Goal: Task Accomplishment & Management: Complete application form

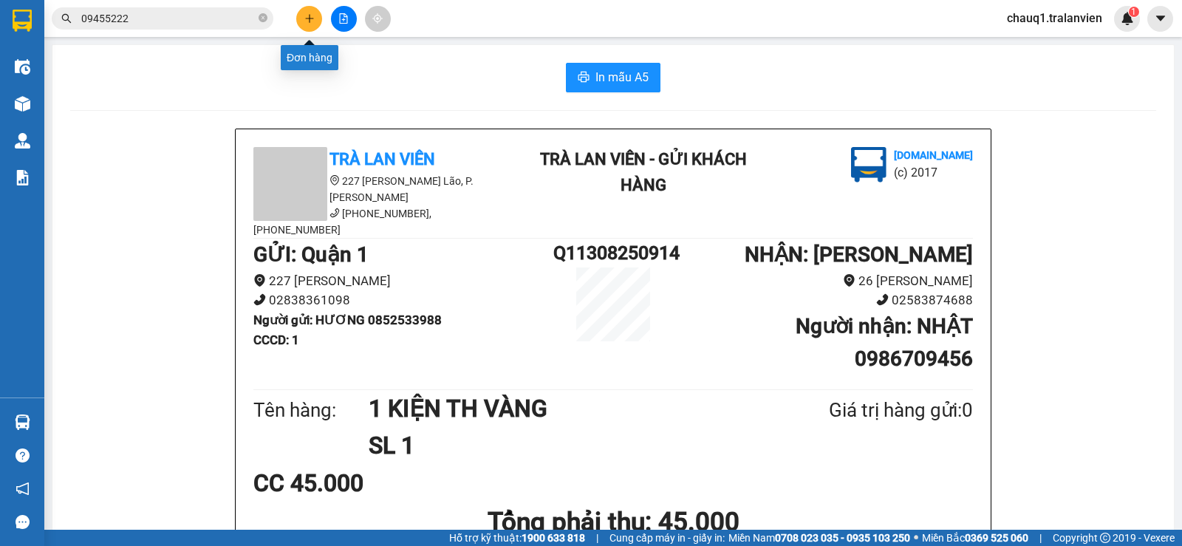
click at [312, 18] on icon "plus" at bounding box center [309, 18] width 10 height 10
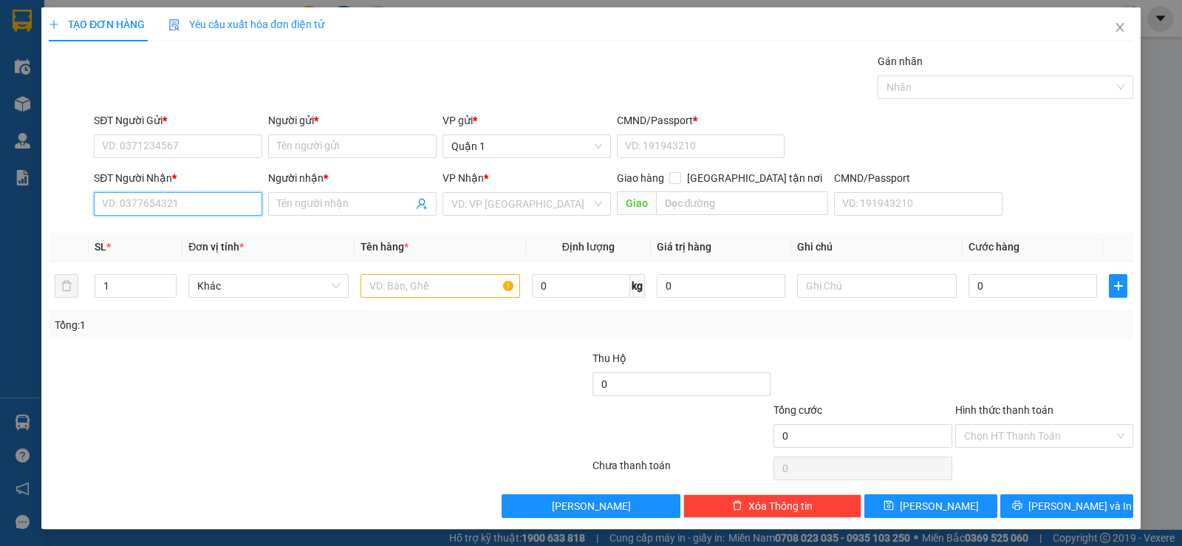
click at [213, 208] on input "SĐT Người Nhận *" at bounding box center [178, 204] width 168 height 24
type input "0981474898"
click at [191, 230] on div "0981474898 - [PERSON_NAME]" at bounding box center [176, 233] width 149 height 16
type input "[PERSON_NAME]"
type input "0981474898"
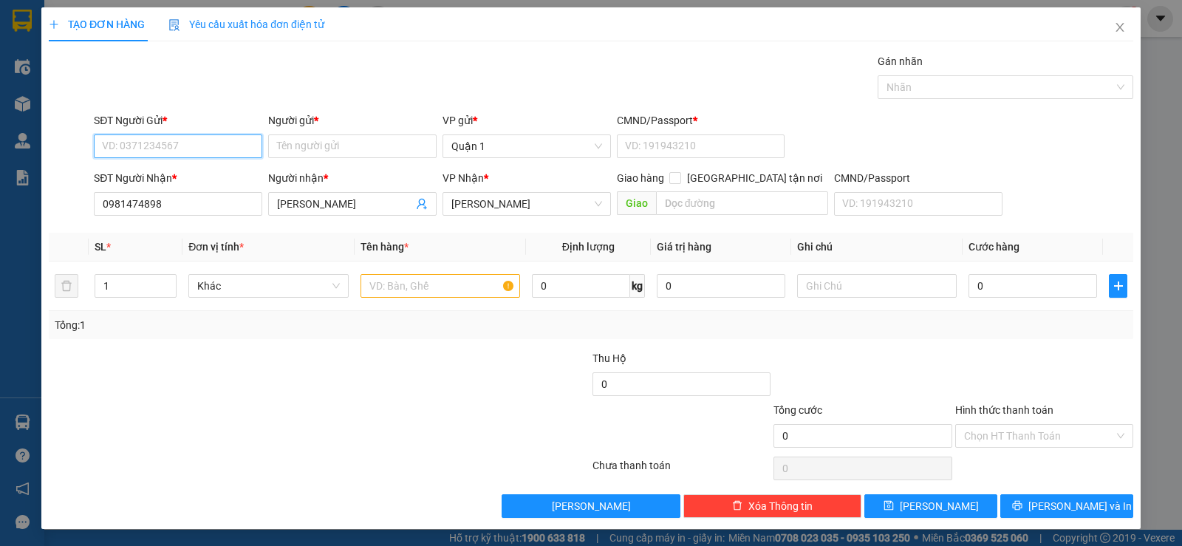
click at [196, 140] on input "SĐT Người Gửi *" at bounding box center [178, 146] width 168 height 24
type input "0911554758"
click at [335, 141] on input "Người gửi *" at bounding box center [352, 146] width 168 height 24
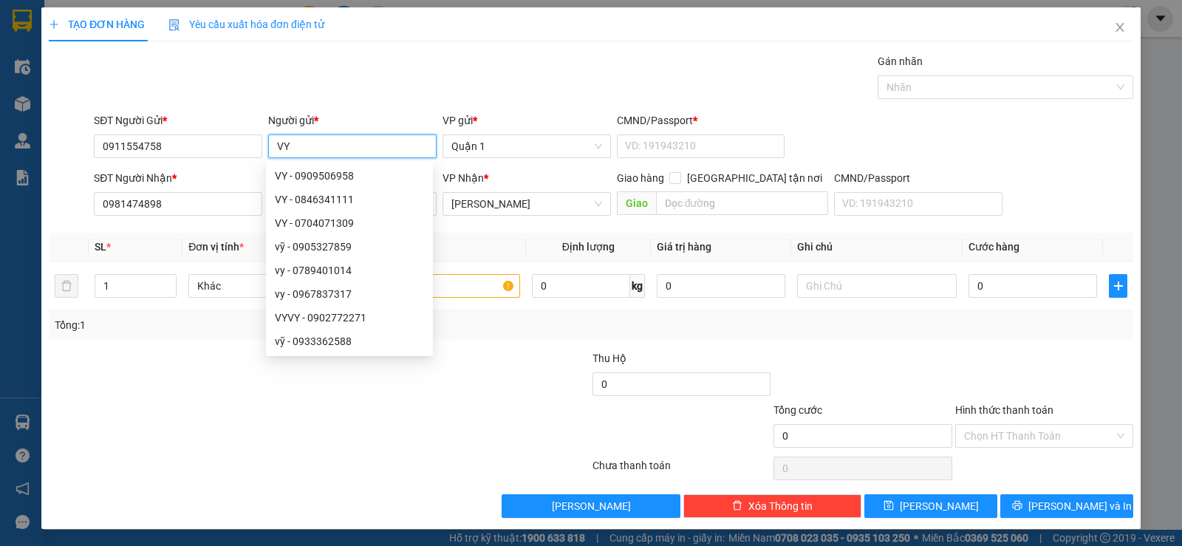
type input "VY"
drag, startPoint x: 609, startPoint y: 158, endPoint x: 627, endPoint y: 152, distance: 19.4
click at [616, 156] on div "SĐT Người Gửi * 0911554758 Người gửi * VY VP gửi * Quận 1 CMND/Passport * VD: […" at bounding box center [613, 138] width 1045 height 52
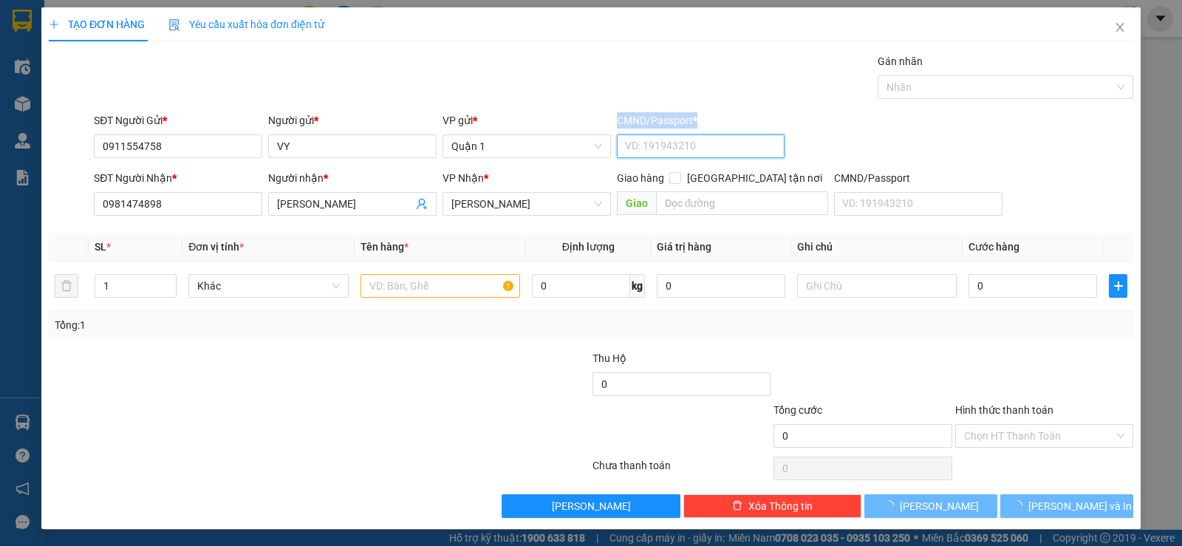
click at [632, 147] on input "CMND/Passport *" at bounding box center [701, 146] width 168 height 24
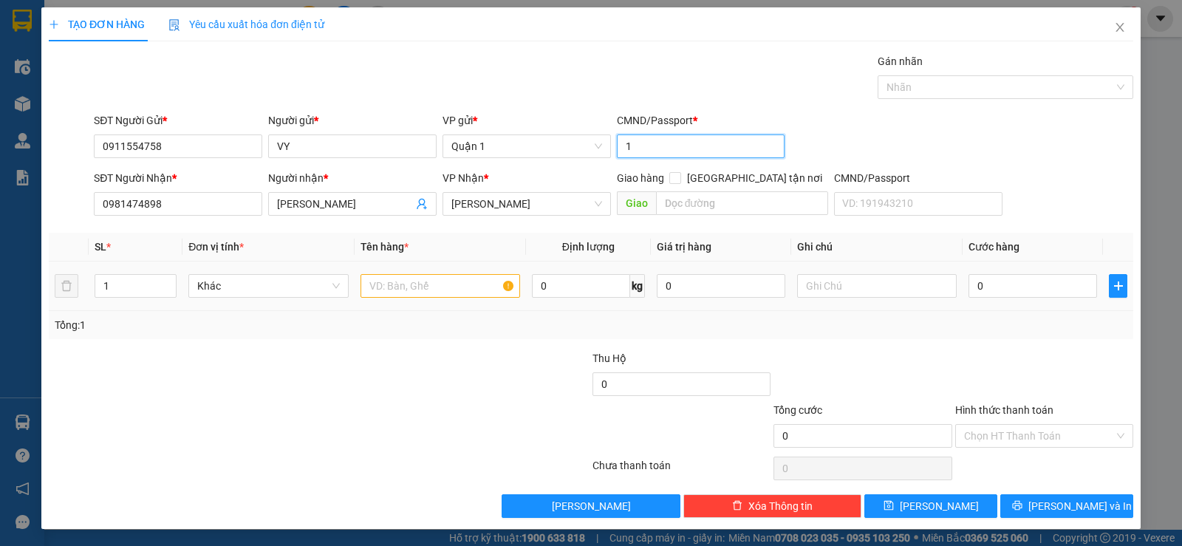
type input "1"
click at [425, 291] on input "text" at bounding box center [440, 286] width 160 height 24
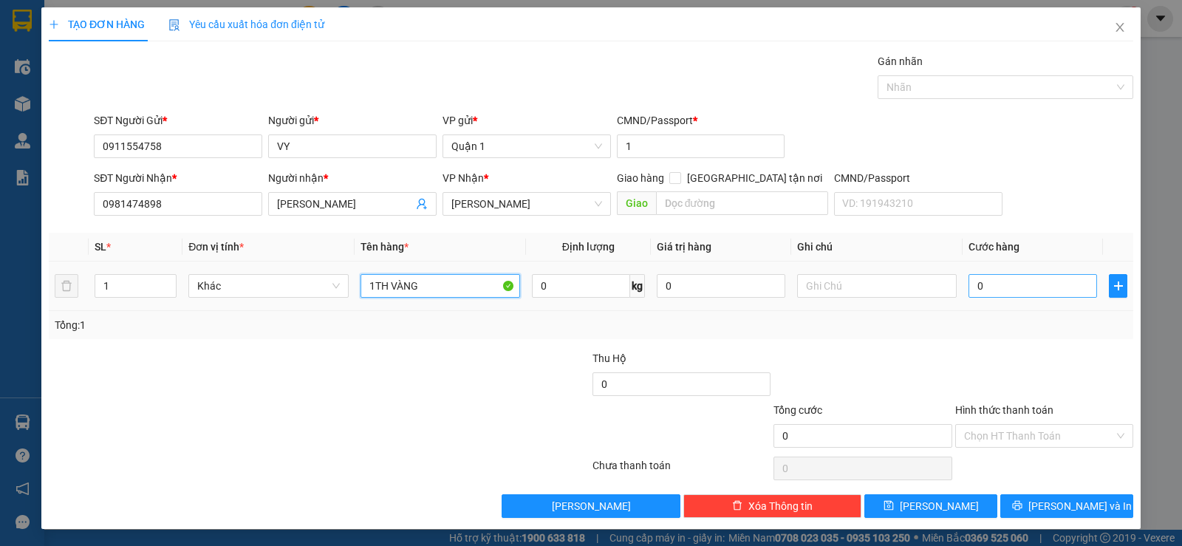
type input "1TH VÀNG"
click at [1011, 286] on input "0" at bounding box center [1032, 286] width 129 height 24
type input "6"
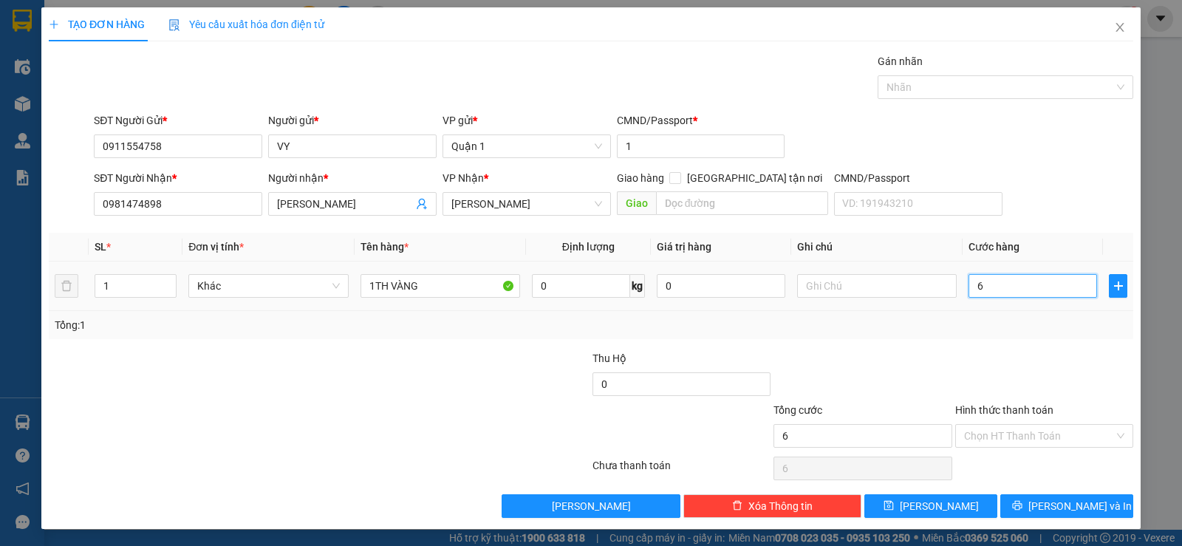
type input "60"
type input "60.000"
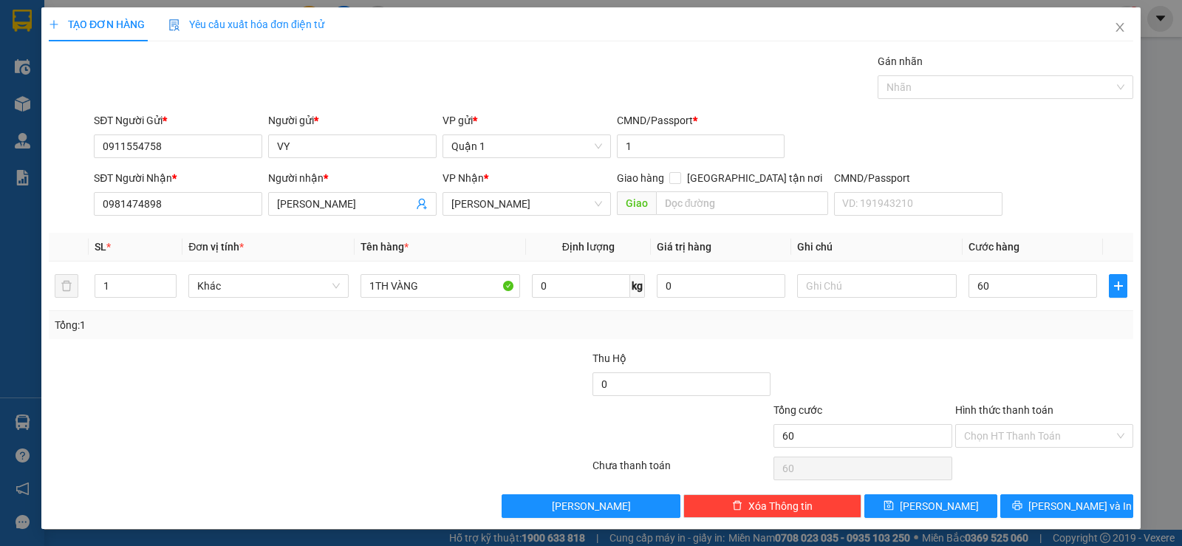
type input "60.000"
click at [1033, 315] on div "Tổng: 1" at bounding box center [591, 325] width 1084 height 28
click at [1055, 440] on input "Hình thức thanh toán" at bounding box center [1039, 436] width 150 height 22
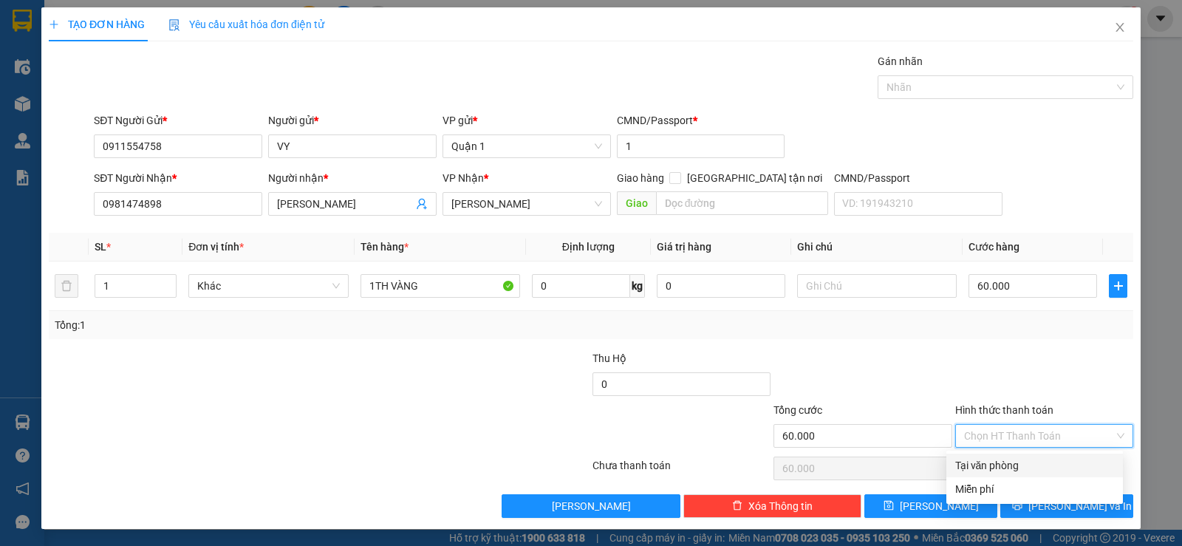
click at [995, 318] on div "Tổng: 1" at bounding box center [591, 325] width 1072 height 16
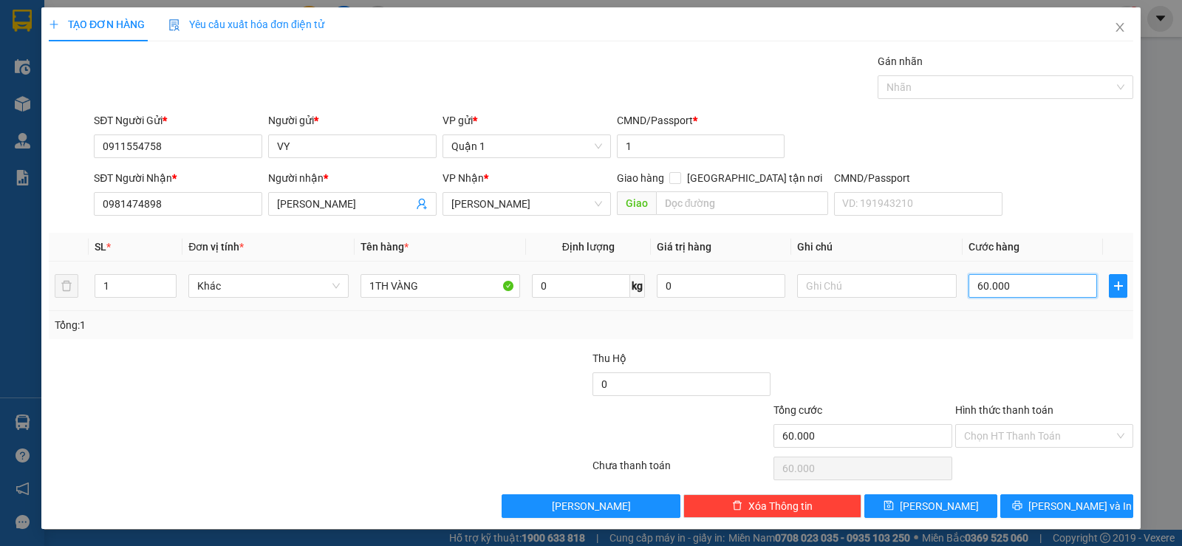
click at [1005, 285] on input "60.000" at bounding box center [1032, 286] width 129 height 24
type input "5"
type input "50"
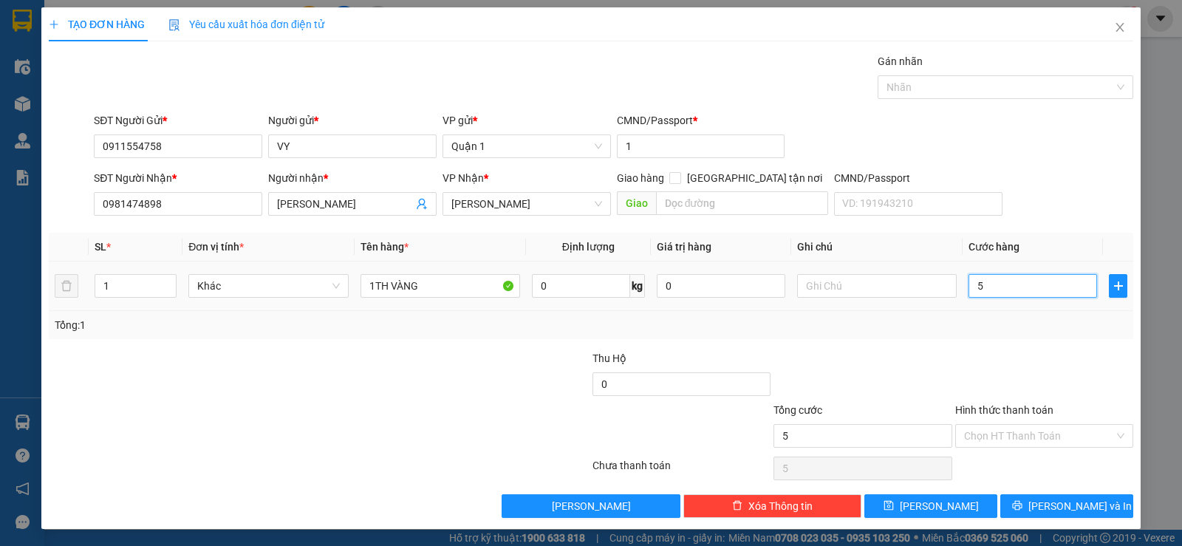
type input "50"
type input "50.000"
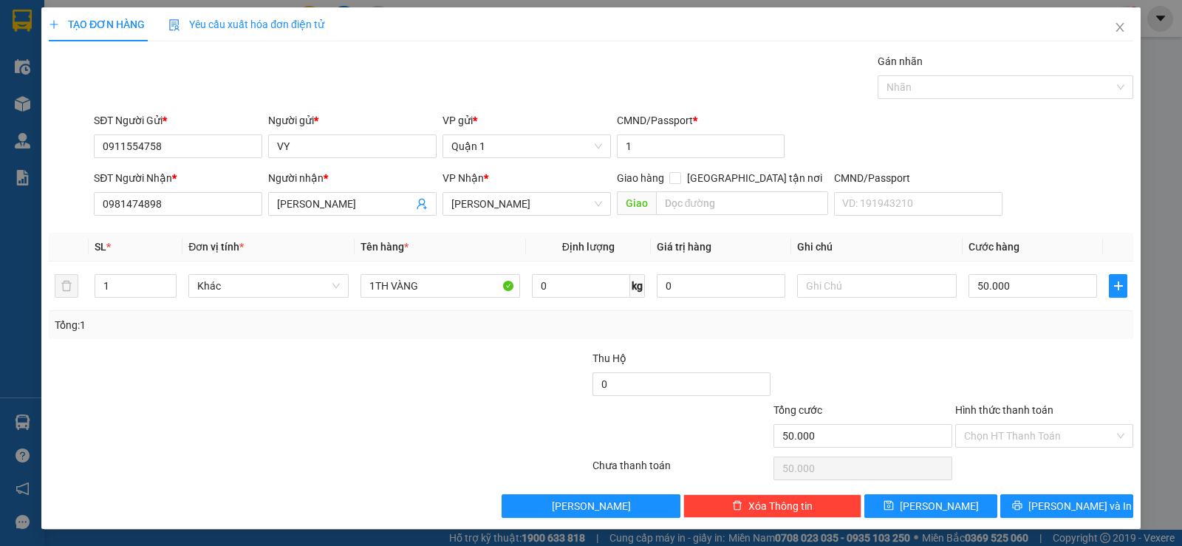
click at [1009, 339] on div "Transit Pickup Surcharge Ids Transit Deliver Surcharge Ids Transit Deliver Surc…" at bounding box center [591, 285] width 1084 height 465
click at [1090, 493] on div "Transit Pickup Surcharge Ids Transit Deliver Surcharge Ids Transit Deliver Surc…" at bounding box center [591, 285] width 1084 height 465
click at [1090, 509] on button "[PERSON_NAME] và In" at bounding box center [1066, 506] width 133 height 24
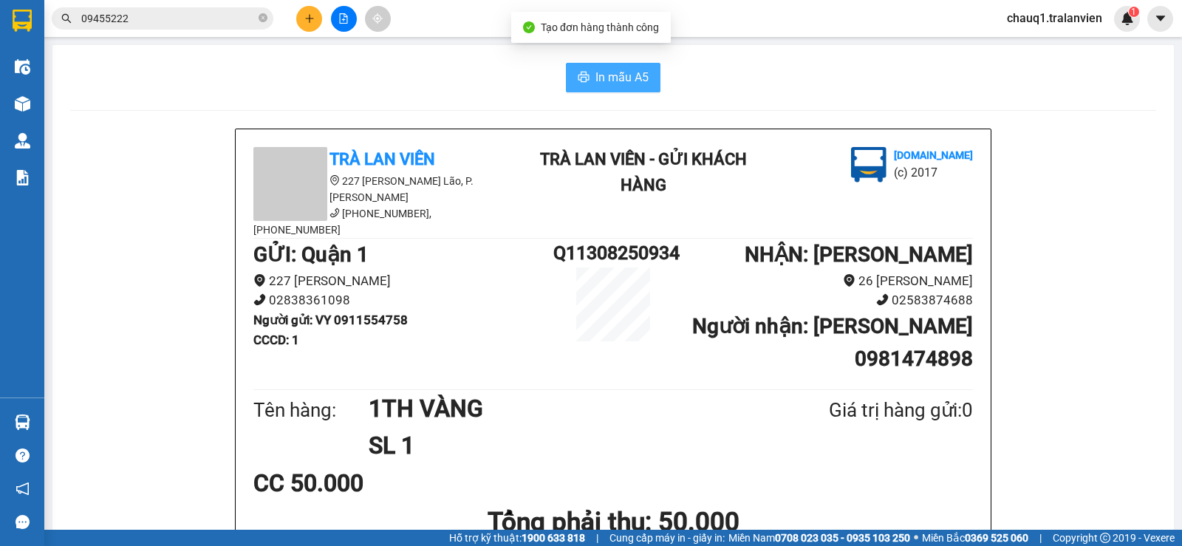
click at [652, 70] on button "In mẫu A5" at bounding box center [613, 78] width 95 height 30
